Goal: Answer question/provide support: Share knowledge or assist other users

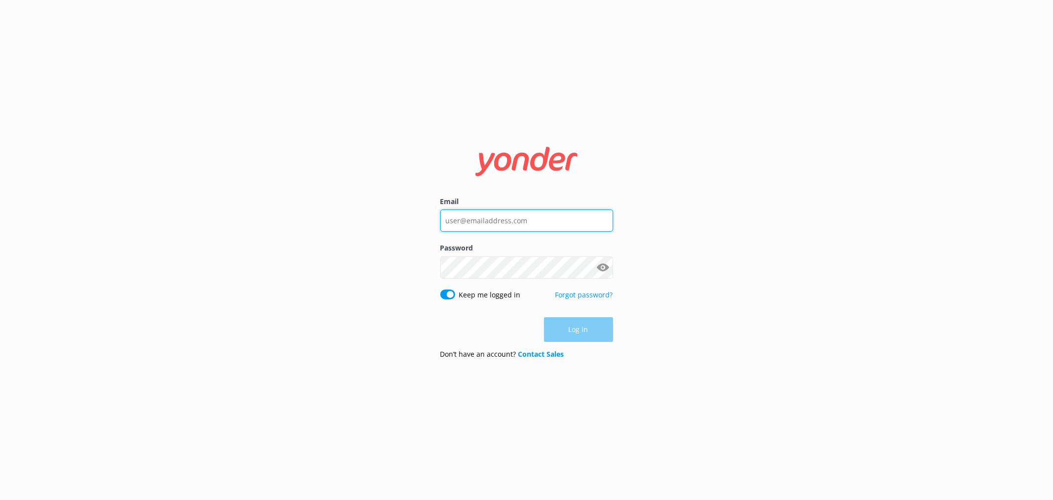
click at [530, 220] on input "Email" at bounding box center [526, 220] width 173 height 22
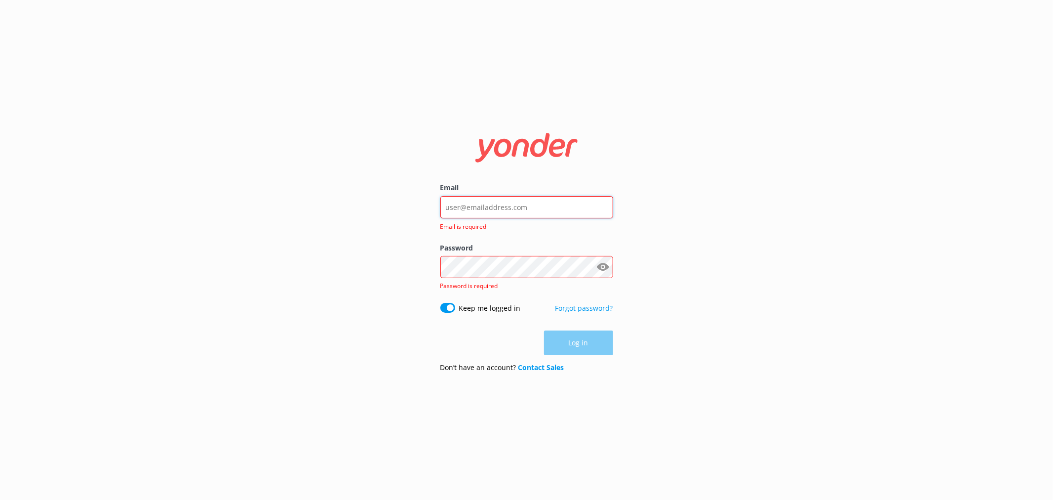
type input "[EMAIL_ADDRESS][DOMAIN_NAME]"
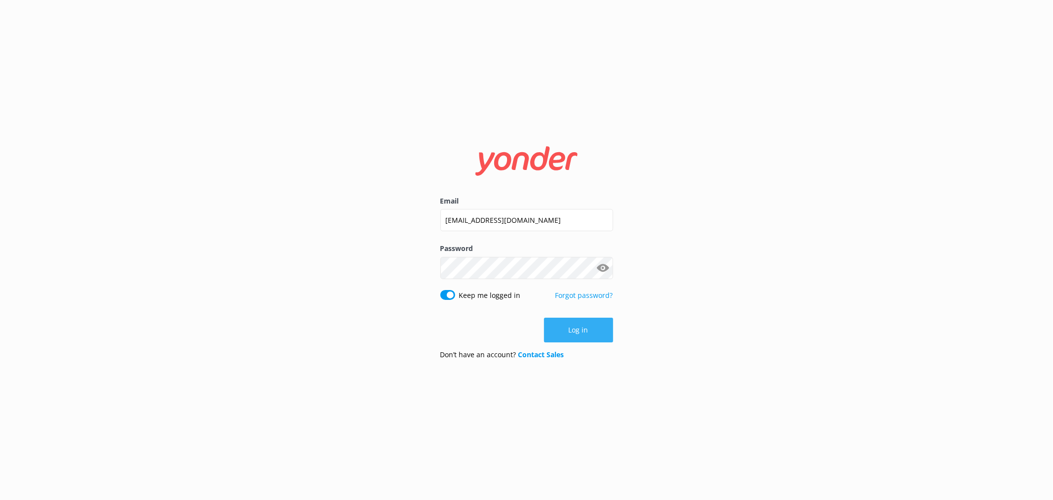
click at [598, 335] on button "Log in" at bounding box center [578, 329] width 69 height 25
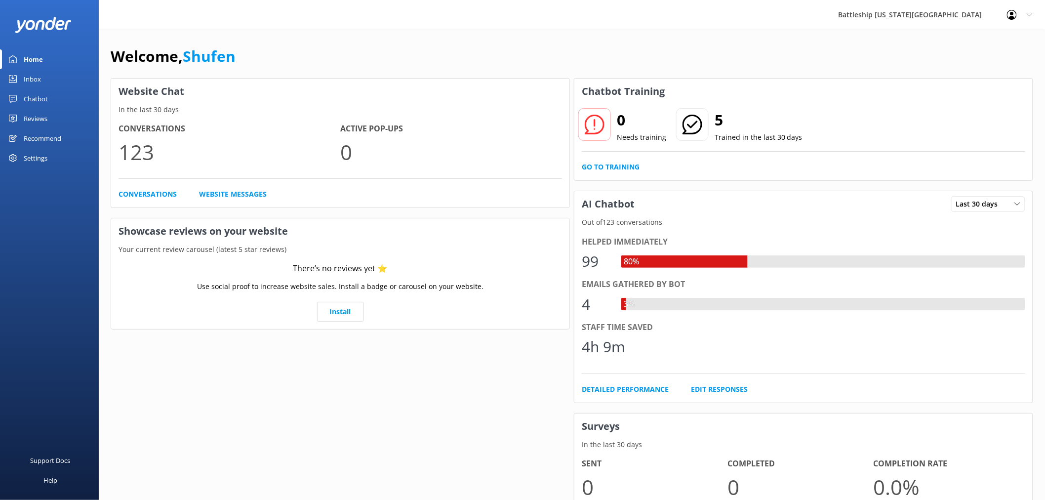
click at [33, 77] on div "Inbox" at bounding box center [32, 79] width 17 height 20
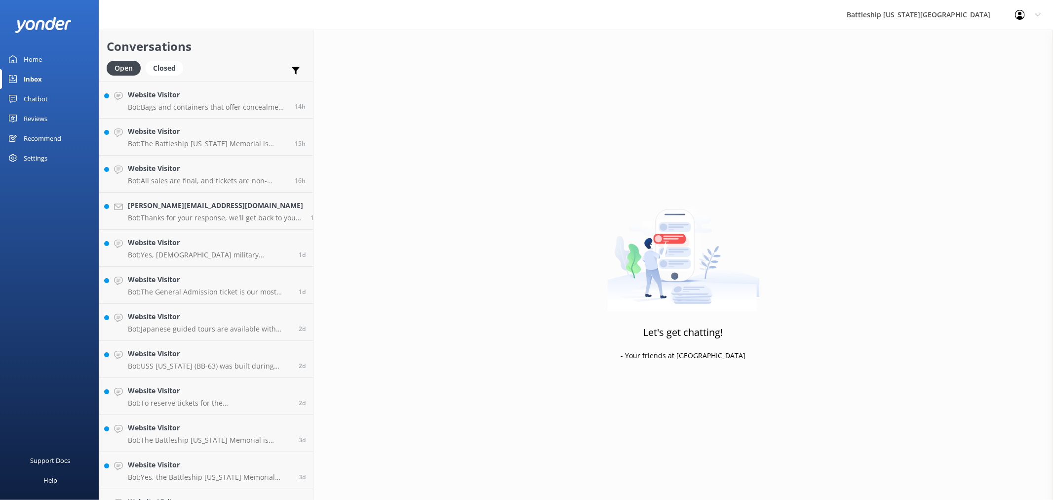
click at [36, 99] on div "Chatbot" at bounding box center [36, 99] width 24 height 20
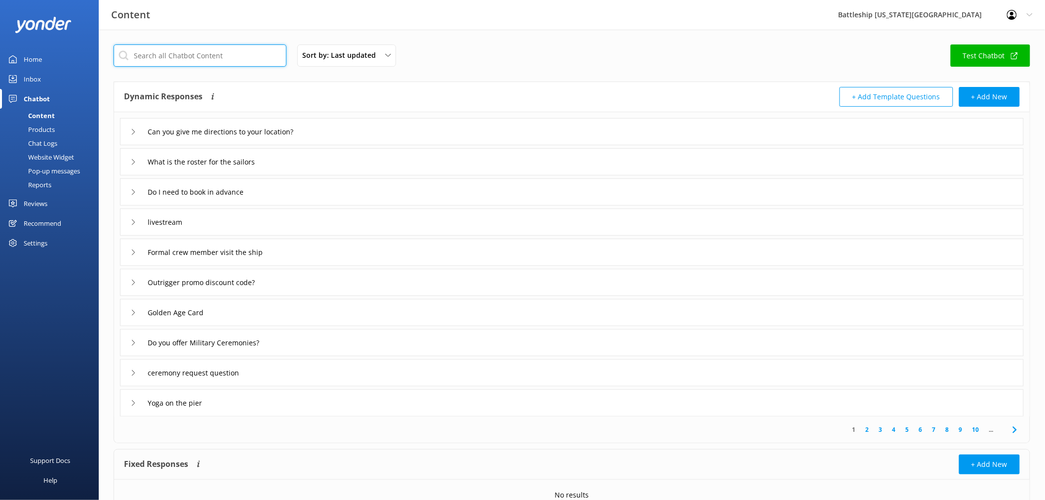
click at [194, 54] on input "text" at bounding box center [200, 55] width 173 height 22
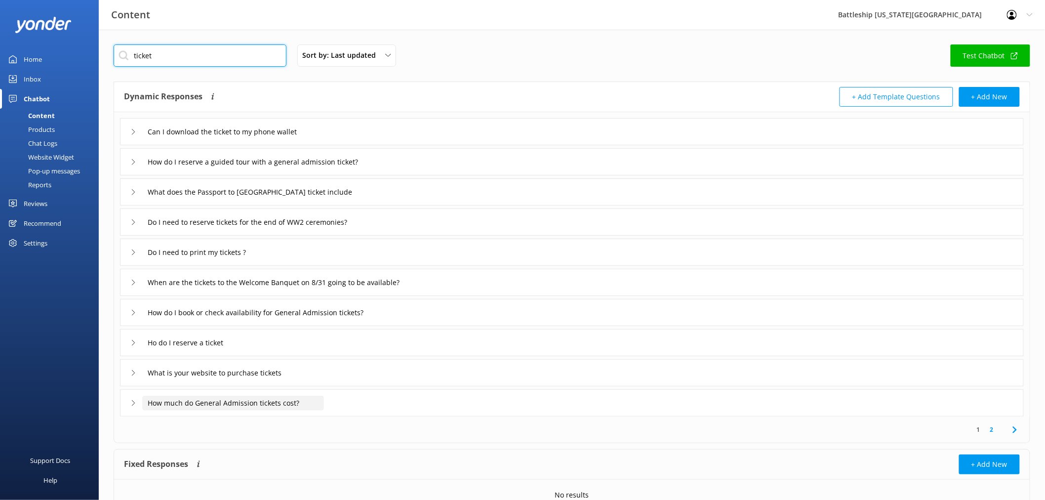
type input "ticket"
click at [252, 404] on input "How much do General Admission tickets cost?" at bounding box center [233, 402] width 182 height 15
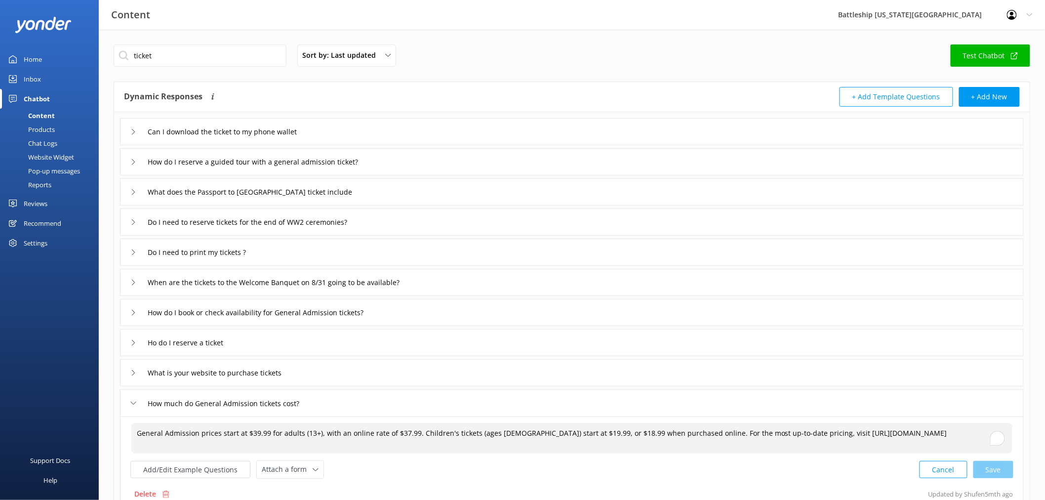
drag, startPoint x: 411, startPoint y: 432, endPoint x: 318, endPoint y: 432, distance: 93.3
click at [318, 432] on textarea "General Admission prices start at $39.99 for adults (13+), with an online rate …" at bounding box center [571, 438] width 881 height 31
drag, startPoint x: 570, startPoint y: 433, endPoint x: 461, endPoint y: 433, distance: 109.1
click at [461, 433] on textarea "General Admission prices start at $39.99 for adults (13+). Children's tickets (…" at bounding box center [571, 438] width 881 height 31
click at [765, 435] on textarea "General Admission prices start at $39.99 for adults (13+). Children's tickets (…" at bounding box center [571, 438] width 881 height 31
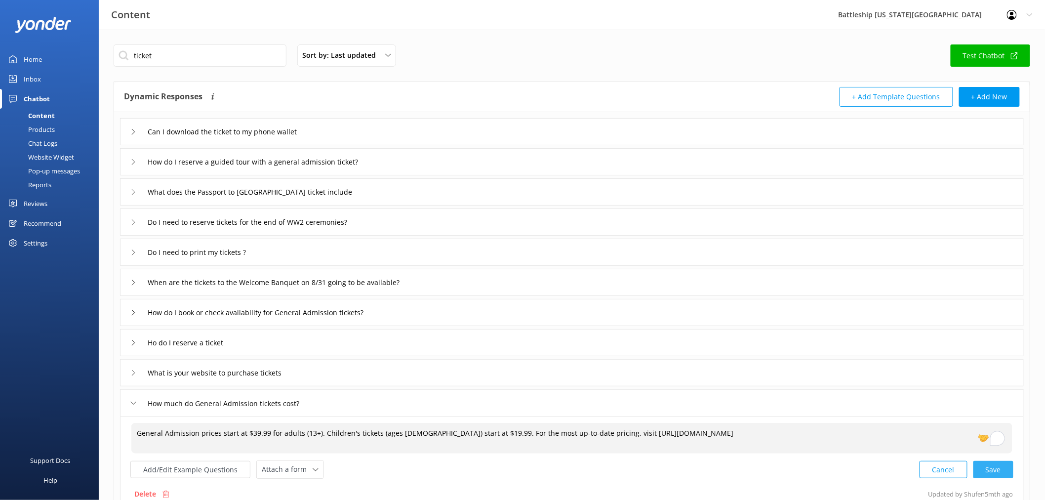
click at [996, 468] on div "Cancel Save" at bounding box center [966, 469] width 94 height 18
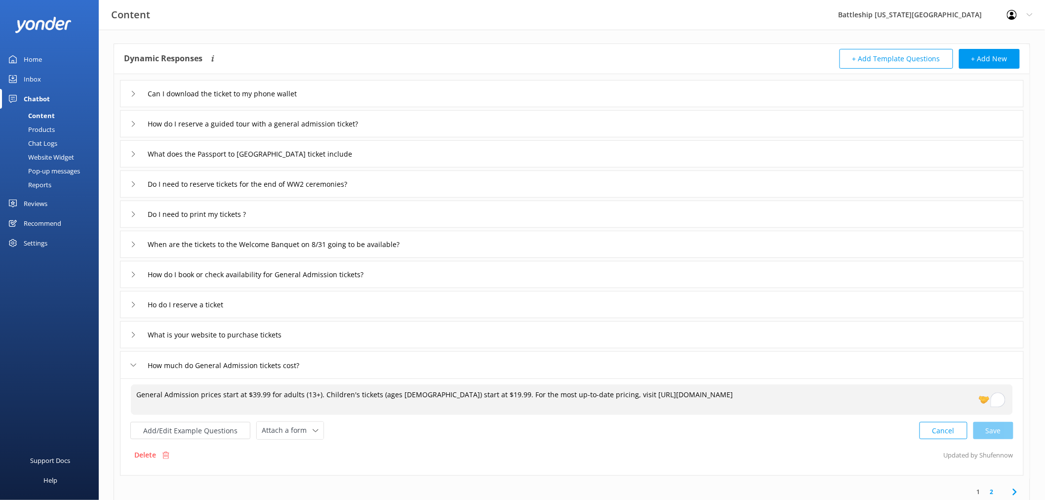
scroll to position [55, 0]
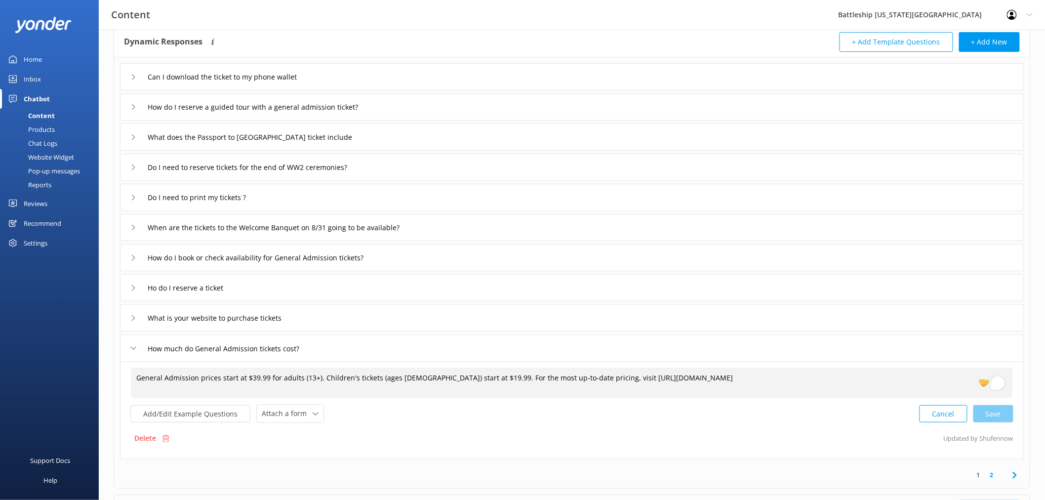
type textarea "General Admission prices start at $39.99 for adults (13+). Children's tickets (…"
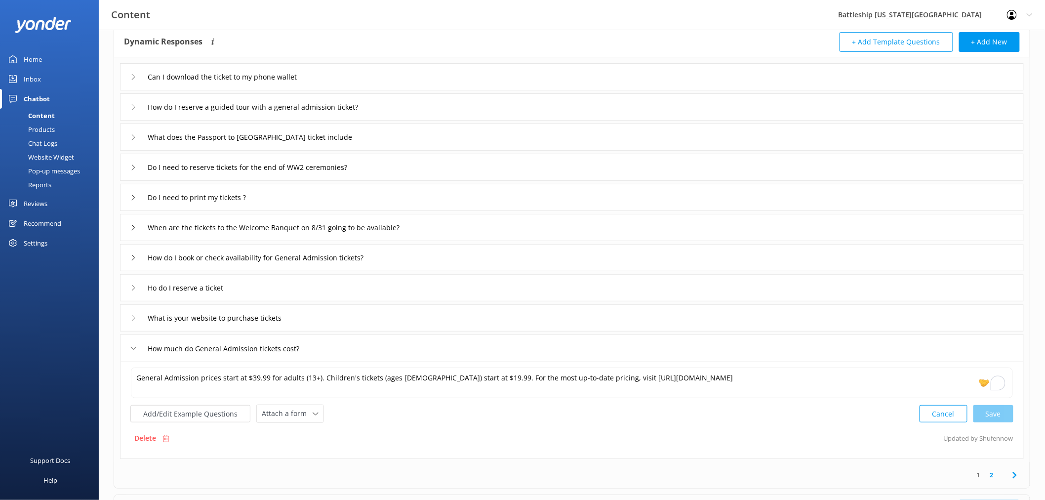
click at [1009, 476] on icon at bounding box center [1015, 475] width 12 height 12
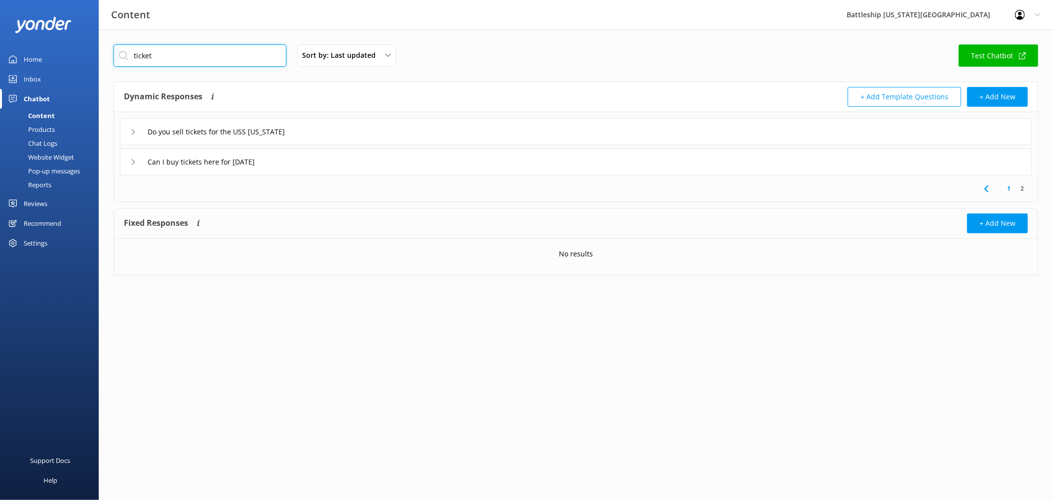
click at [165, 54] on input "ticket" at bounding box center [200, 55] width 173 height 22
type input "t"
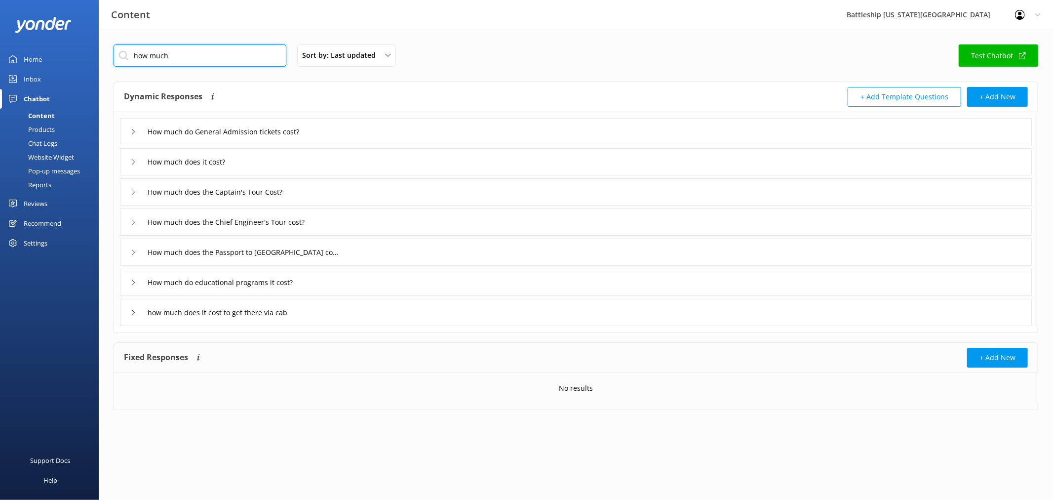
type input "how much"
click at [263, 132] on input "How much do General Admission tickets cost?" at bounding box center [233, 131] width 182 height 15
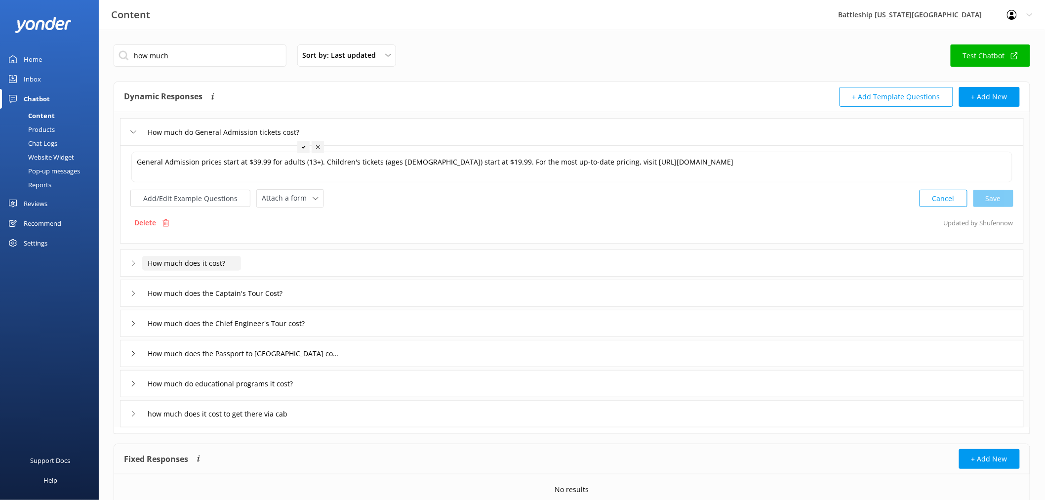
click at [213, 269] on input "How much does it cost?" at bounding box center [191, 263] width 99 height 15
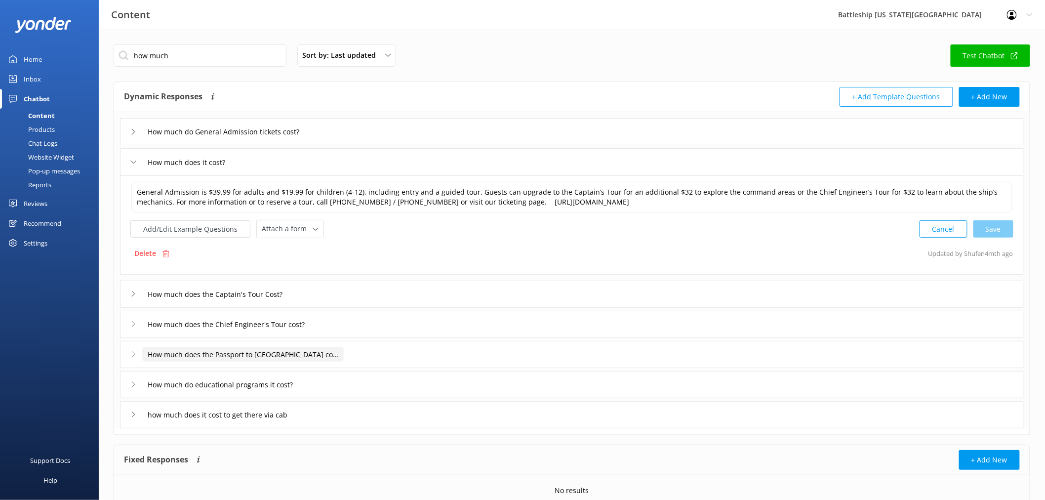
click at [274, 356] on input "How much does the Passport to [GEOGRAPHIC_DATA] cost?" at bounding box center [242, 354] width 201 height 15
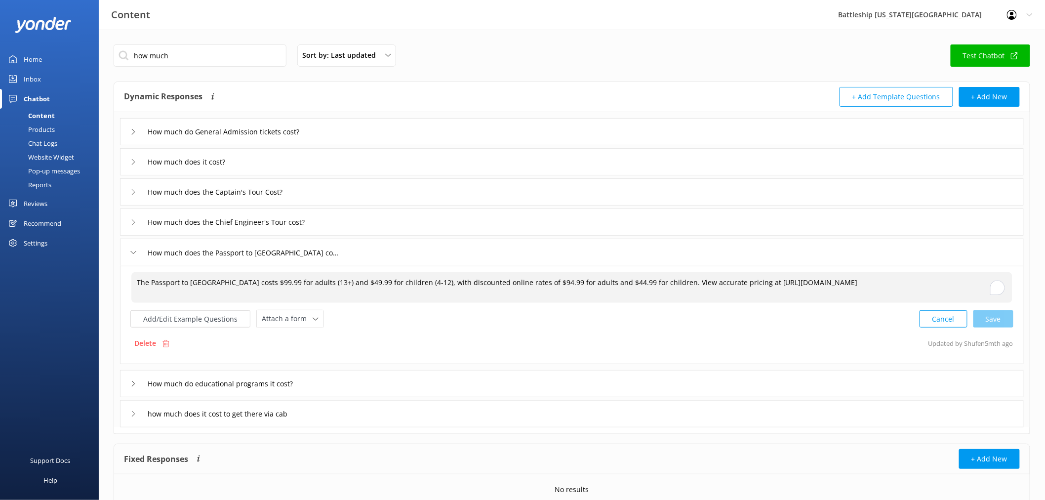
drag, startPoint x: 654, startPoint y: 282, endPoint x: 423, endPoint y: 289, distance: 231.7
click at [423, 289] on textarea "The Passport to [GEOGRAPHIC_DATA] costs $99.99 for adults (13+) and $49.99 for …" at bounding box center [571, 287] width 881 height 31
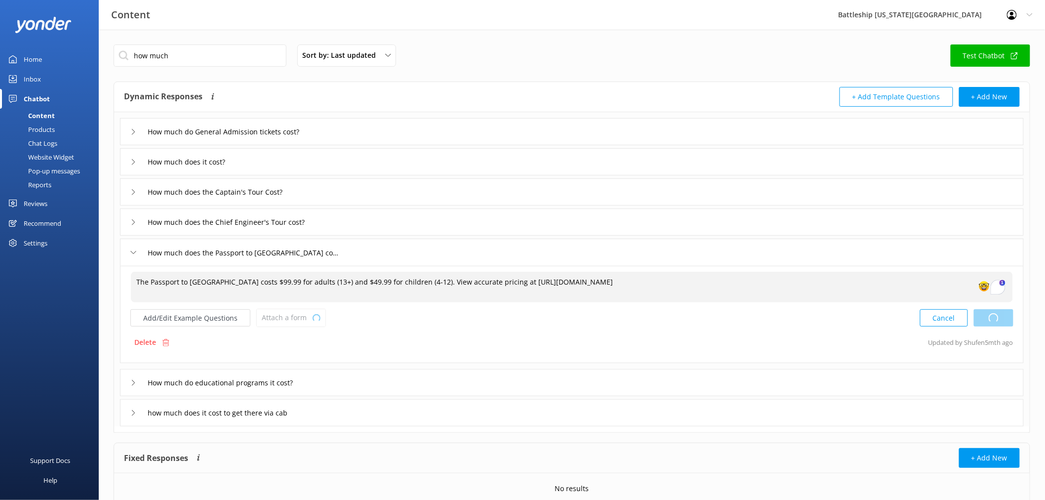
click at [996, 323] on div "Cancel Loading.." at bounding box center [966, 318] width 93 height 18
type textarea "The Passport to [GEOGRAPHIC_DATA] costs $99.99 for adults (13+) and $49.99 for …"
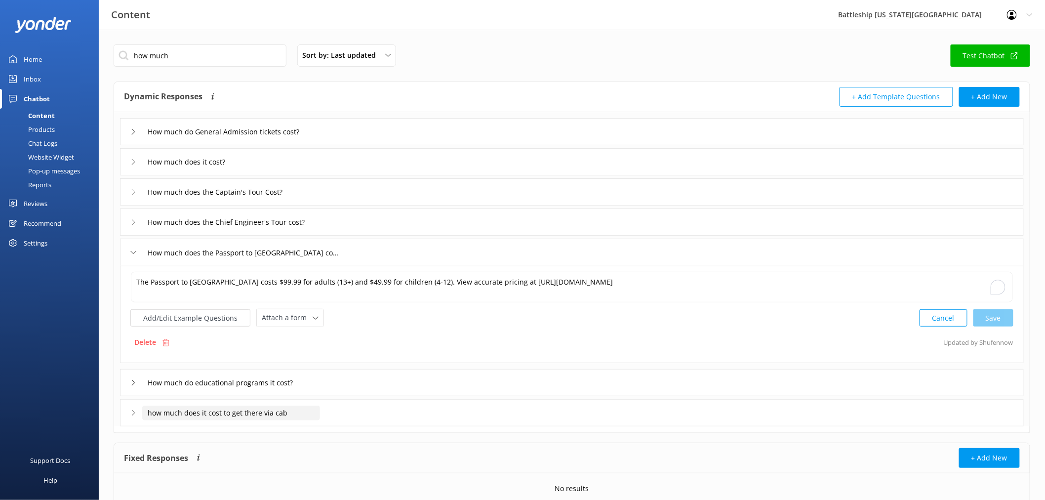
click at [261, 411] on input "how much does it cost to get there via cab" at bounding box center [231, 412] width 178 height 15
